Goal: Information Seeking & Learning: Learn about a topic

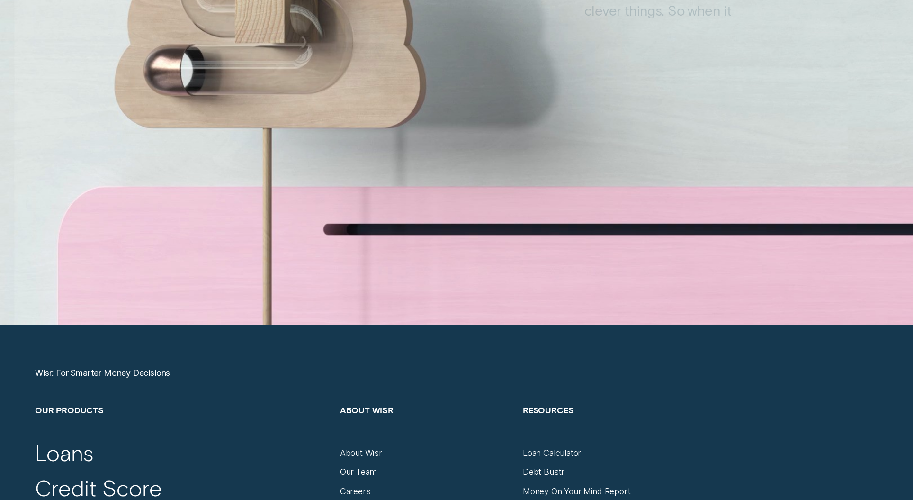
scroll to position [4212, 0]
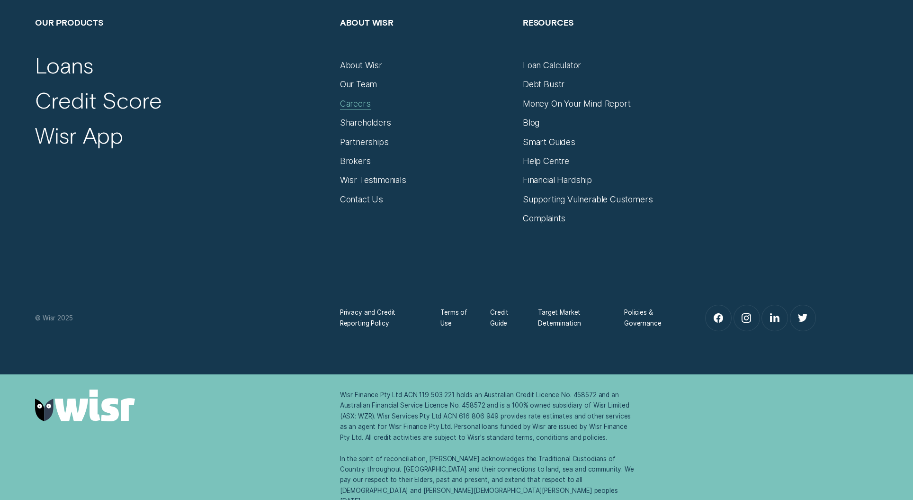
click at [359, 103] on div "Careers" at bounding box center [355, 103] width 31 height 10
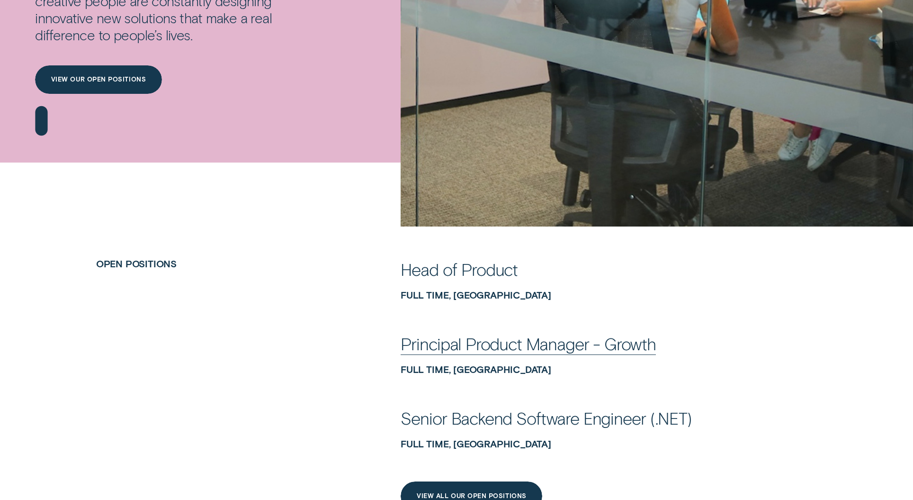
scroll to position [465, 0]
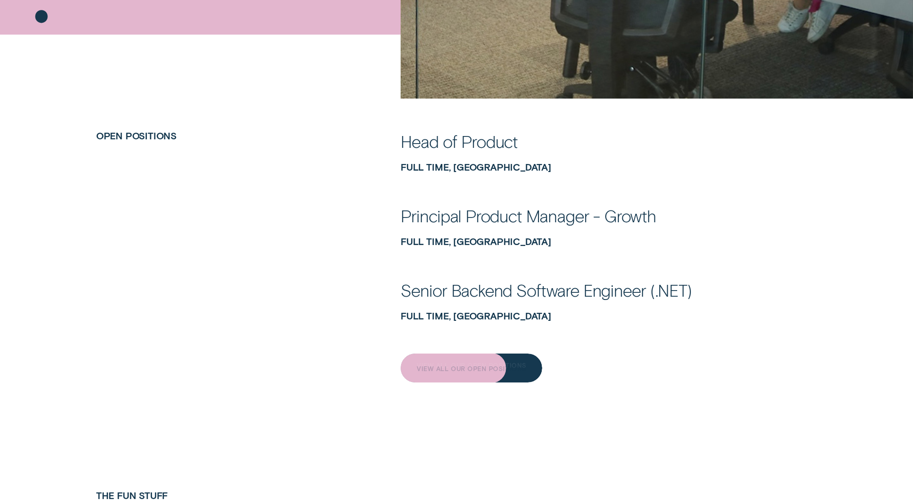
click at [534, 369] on div "View All Our Open Positions" at bounding box center [472, 367] width 142 height 29
click at [432, 379] on div "View All Our Open Positions" at bounding box center [472, 367] width 142 height 29
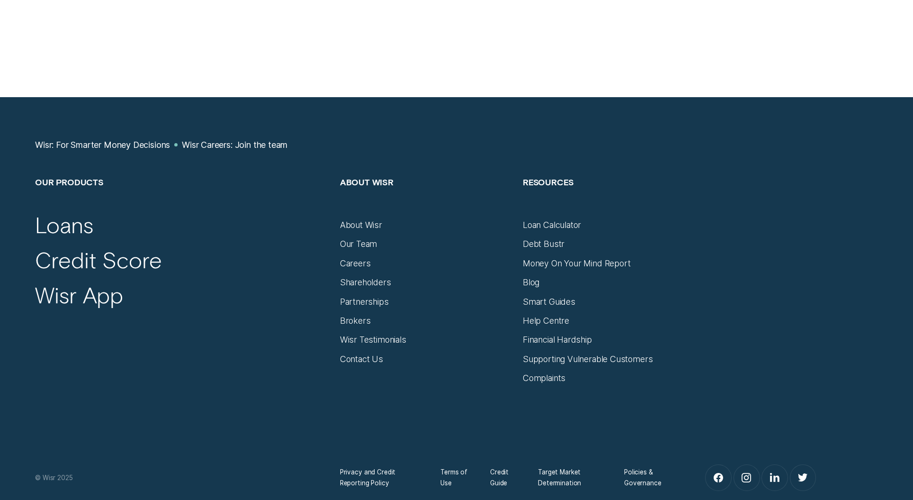
scroll to position [6057, 0]
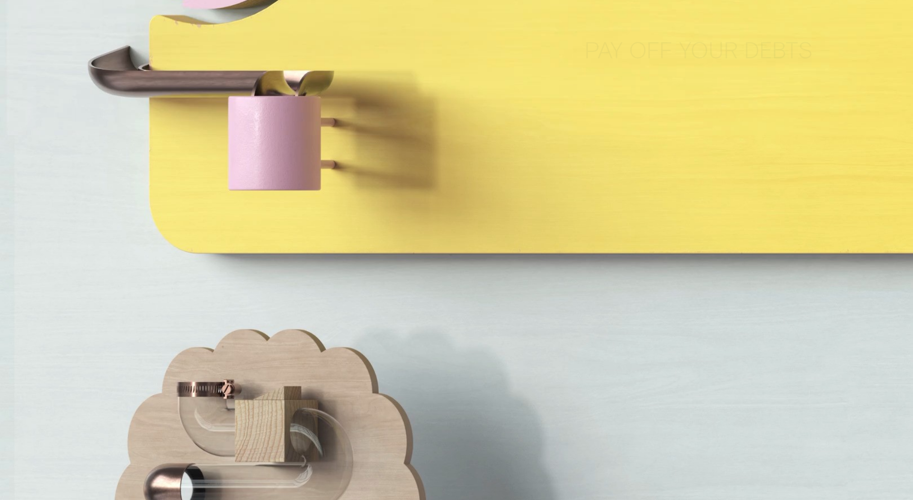
scroll to position [3980, 0]
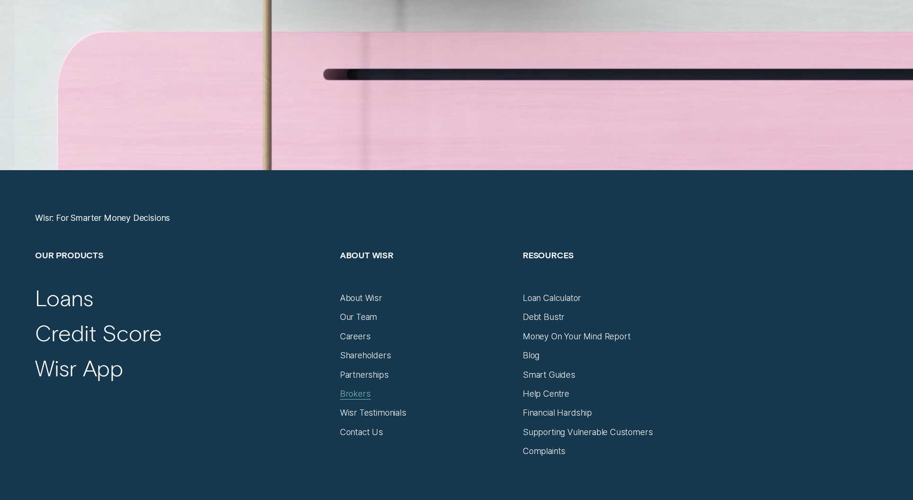
click at [362, 399] on div "Brokers" at bounding box center [355, 399] width 31 height 0
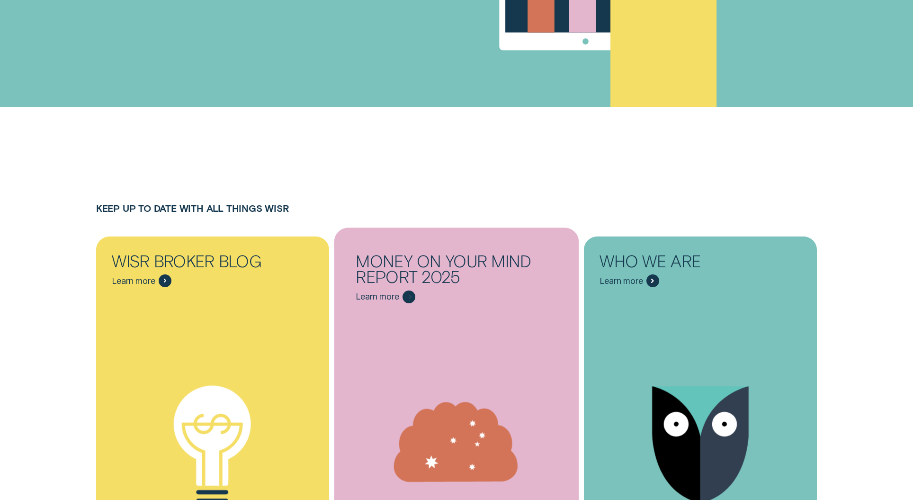
scroll to position [5163, 0]
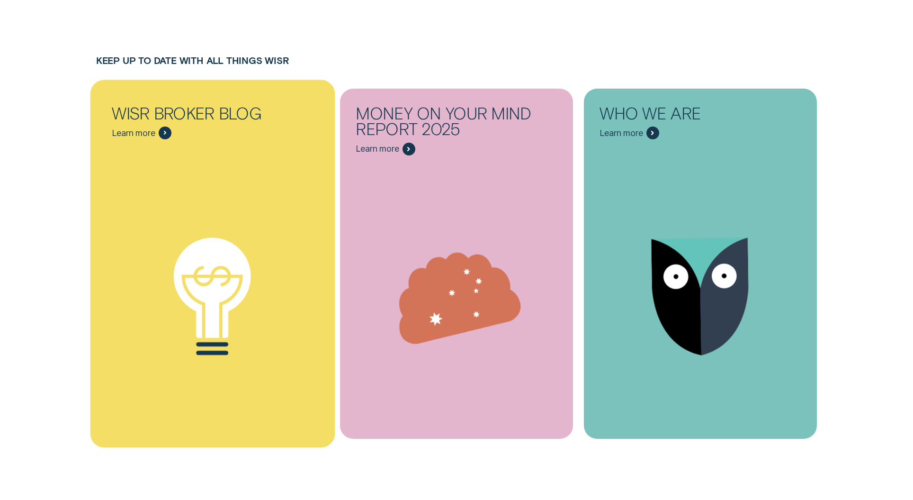
click at [226, 203] on icon "Wisr Broker Blog - Learn more" at bounding box center [212, 296] width 245 height 187
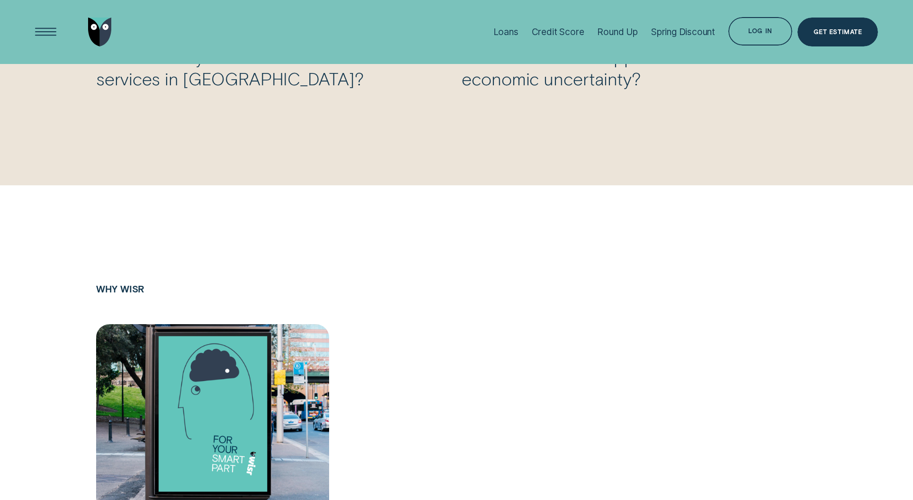
scroll to position [1680, 0]
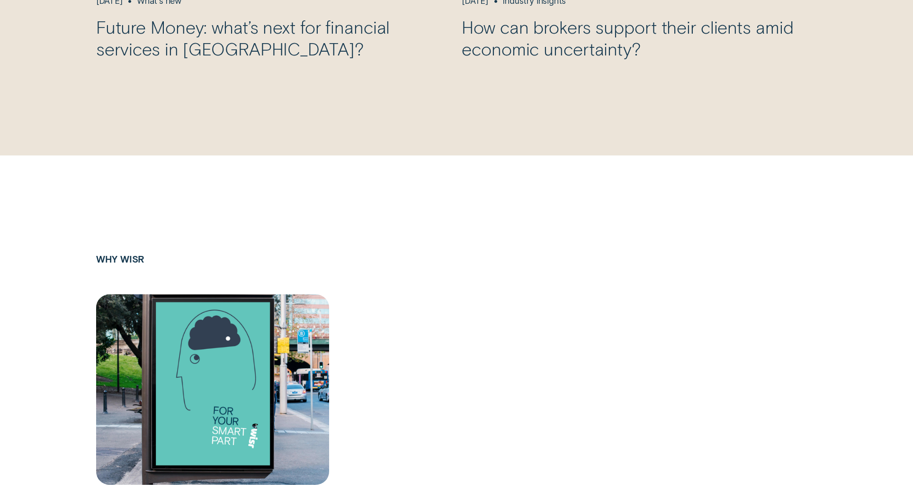
click at [279, 300] on img "Why choose Wisr for your client?, Oct 15 Why Wisr" at bounding box center [212, 389] width 245 height 200
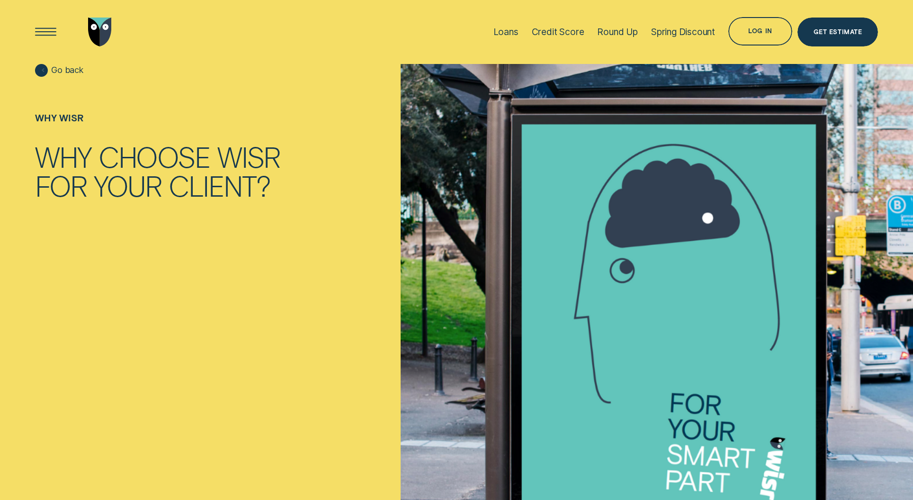
click at [64, 72] on span "Go back" at bounding box center [67, 70] width 32 height 10
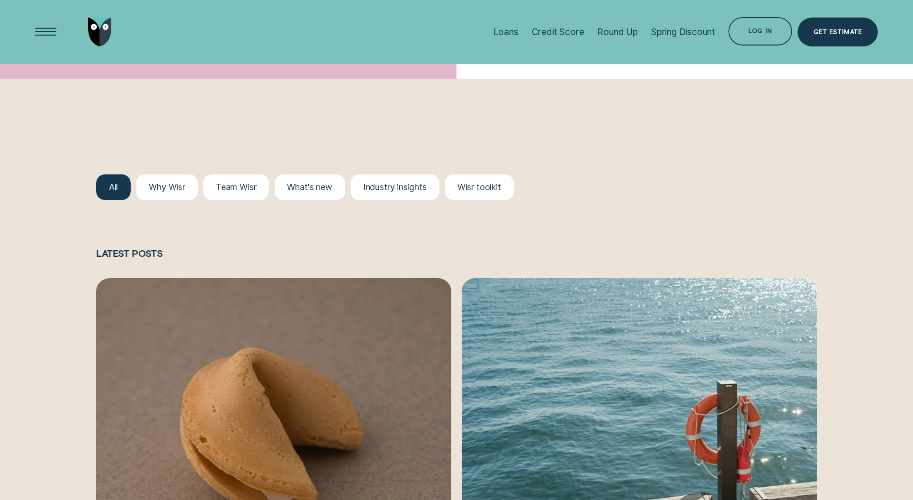
scroll to position [970, 0]
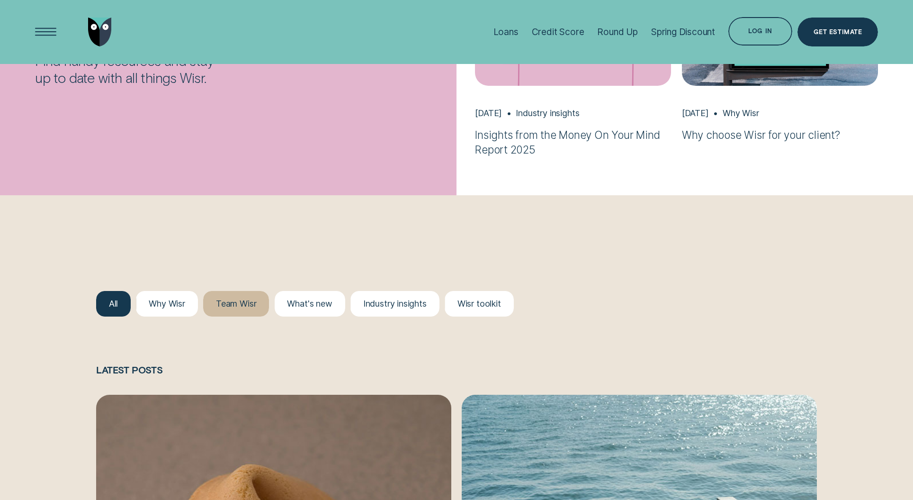
click at [254, 302] on div "Team Wisr" at bounding box center [236, 303] width 40 height 10
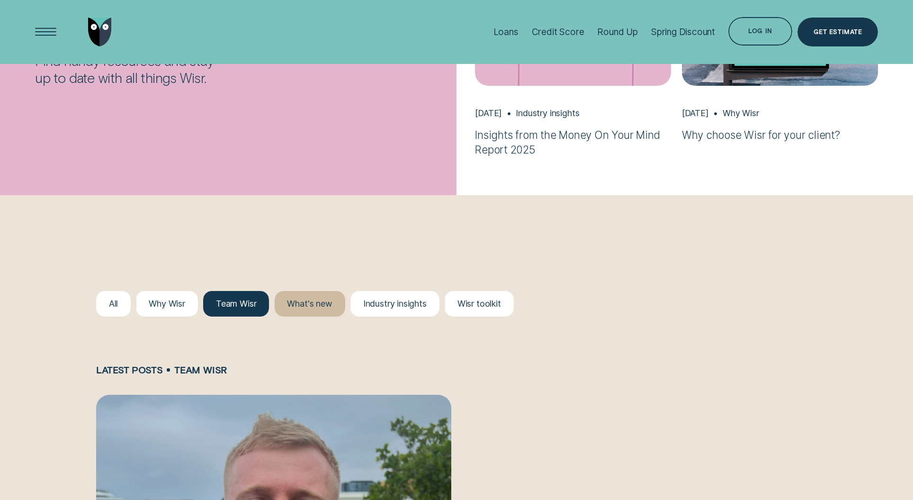
click at [299, 302] on div "What's new" at bounding box center [309, 303] width 45 height 10
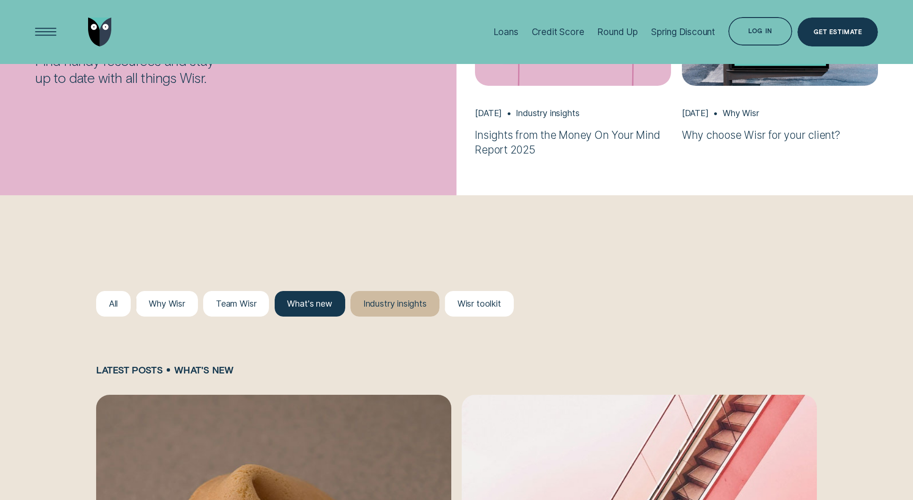
click at [386, 303] on div "Industry insights" at bounding box center [394, 303] width 63 height 10
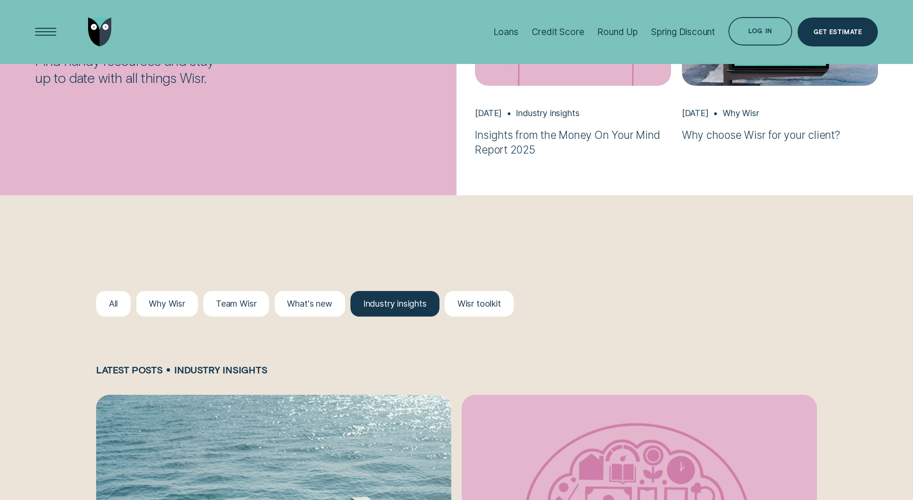
click at [474, 308] on div "Wisr toolkit" at bounding box center [479, 303] width 44 height 10
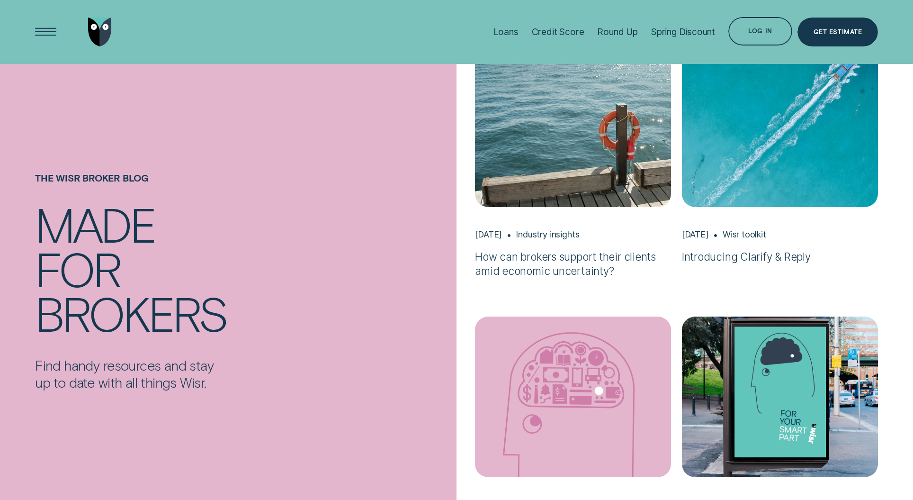
scroll to position [0, 0]
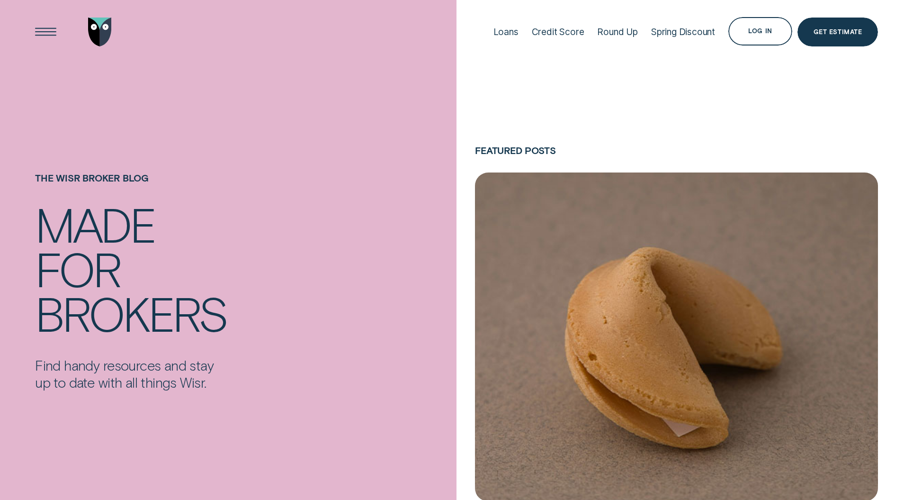
click at [545, 224] on img "Future Money: what’s next for financial services in Australia?, May 21 What's n…" at bounding box center [676, 336] width 423 height 345
